Goal: Transaction & Acquisition: Subscribe to service/newsletter

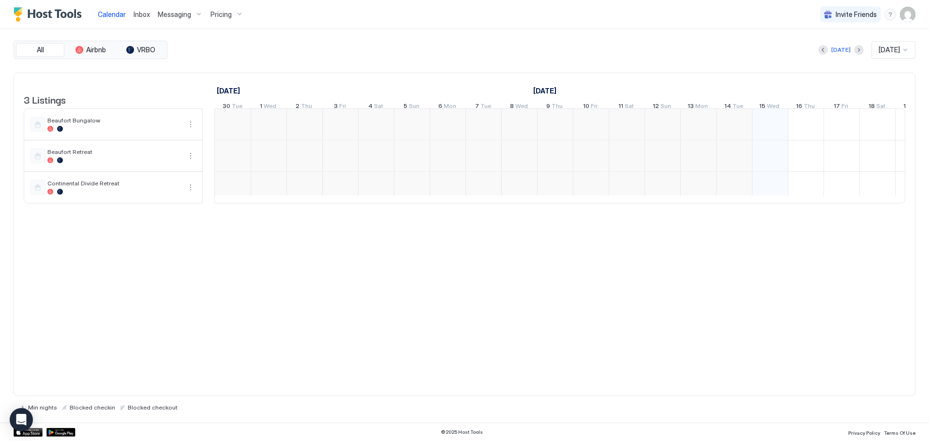
scroll to position [0, 538]
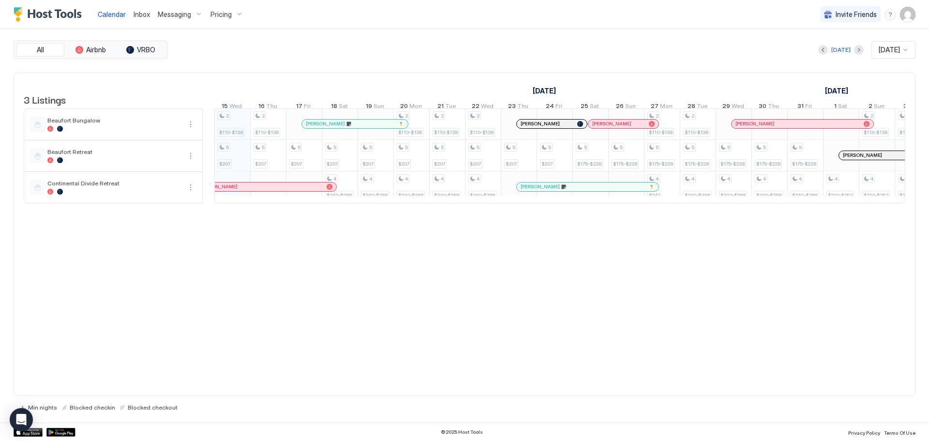
click at [223, 12] on span "Pricing" at bounding box center [221, 14] width 21 height 9
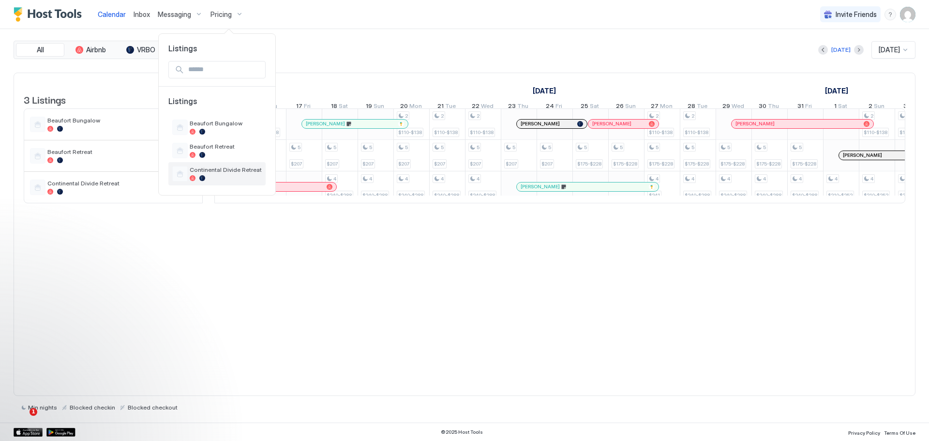
click at [209, 167] on span "Continental Divide Retreat" at bounding box center [226, 169] width 72 height 7
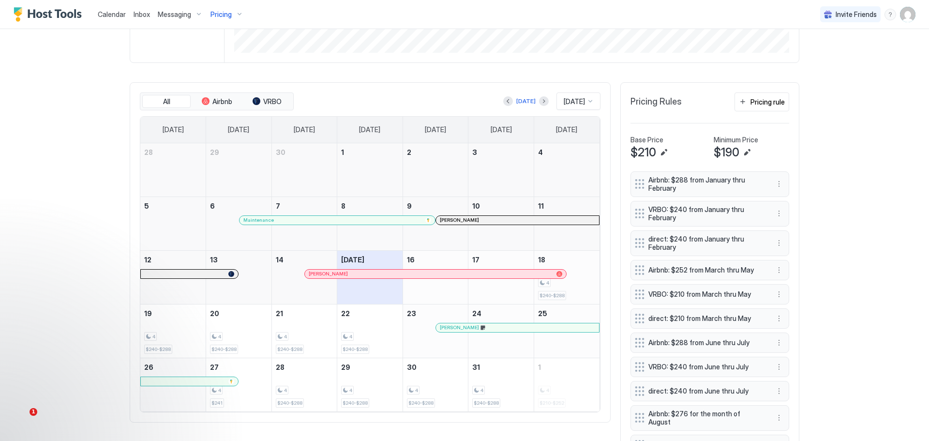
scroll to position [194, 0]
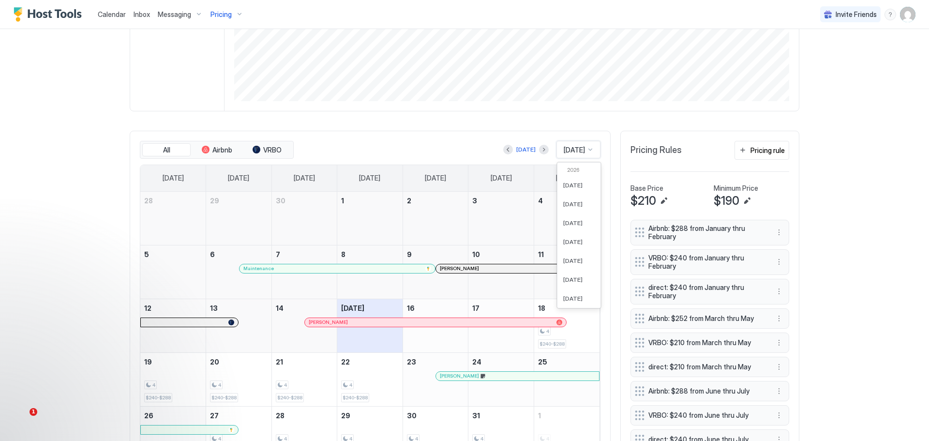
click at [573, 151] on span "[DATE]" at bounding box center [574, 150] width 21 height 9
click at [563, 201] on span "[DATE]" at bounding box center [572, 200] width 19 height 7
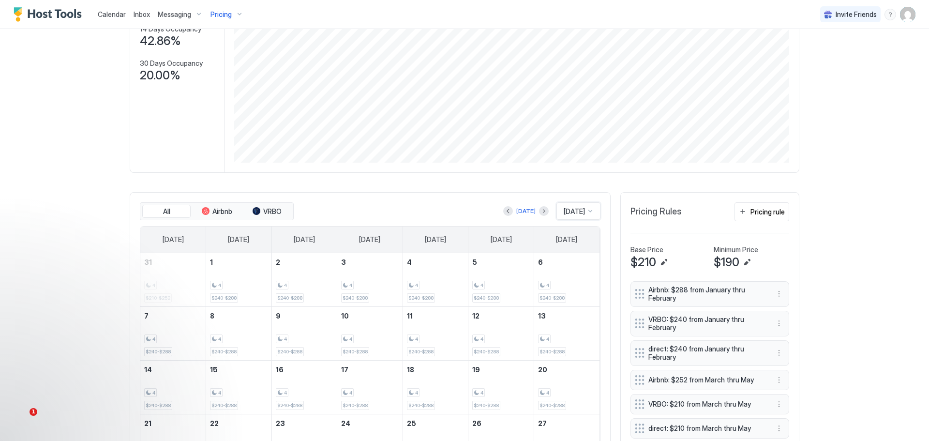
scroll to position [145, 0]
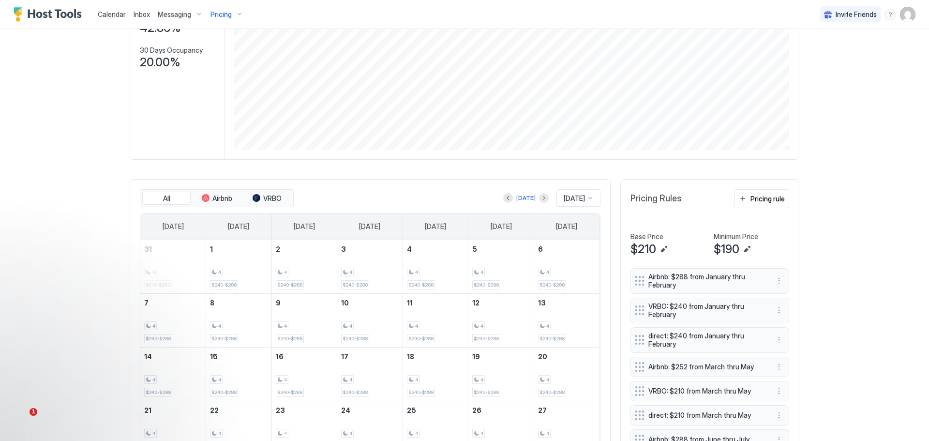
click at [539, 196] on div at bounding box center [544, 198] width 10 height 10
click at [539, 200] on button "Next month" at bounding box center [544, 198] width 10 height 10
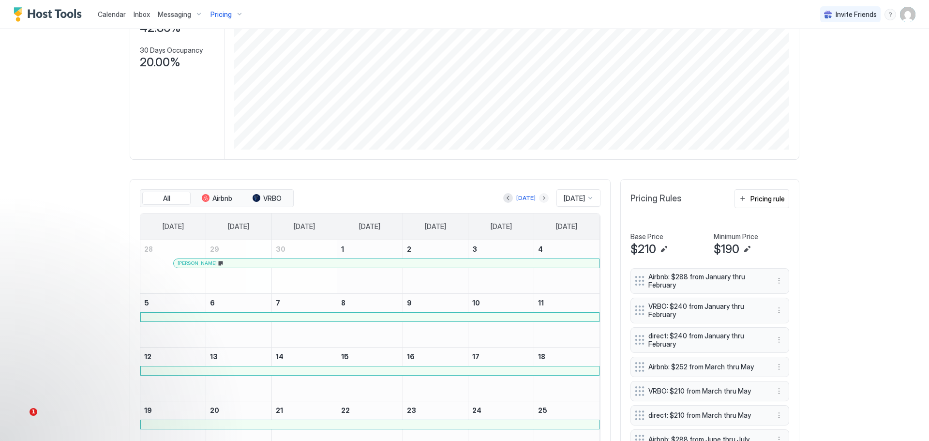
click at [539, 200] on button "Next month" at bounding box center [544, 198] width 10 height 10
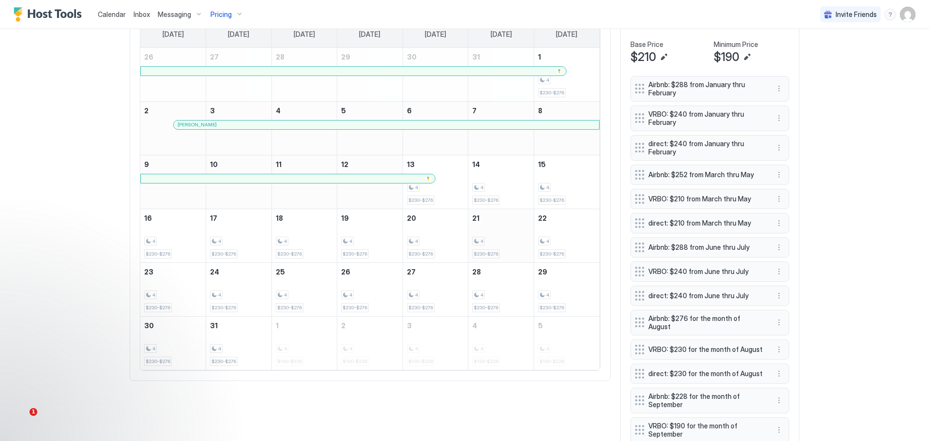
scroll to position [339, 0]
